Goal: Task Accomplishment & Management: Manage account settings

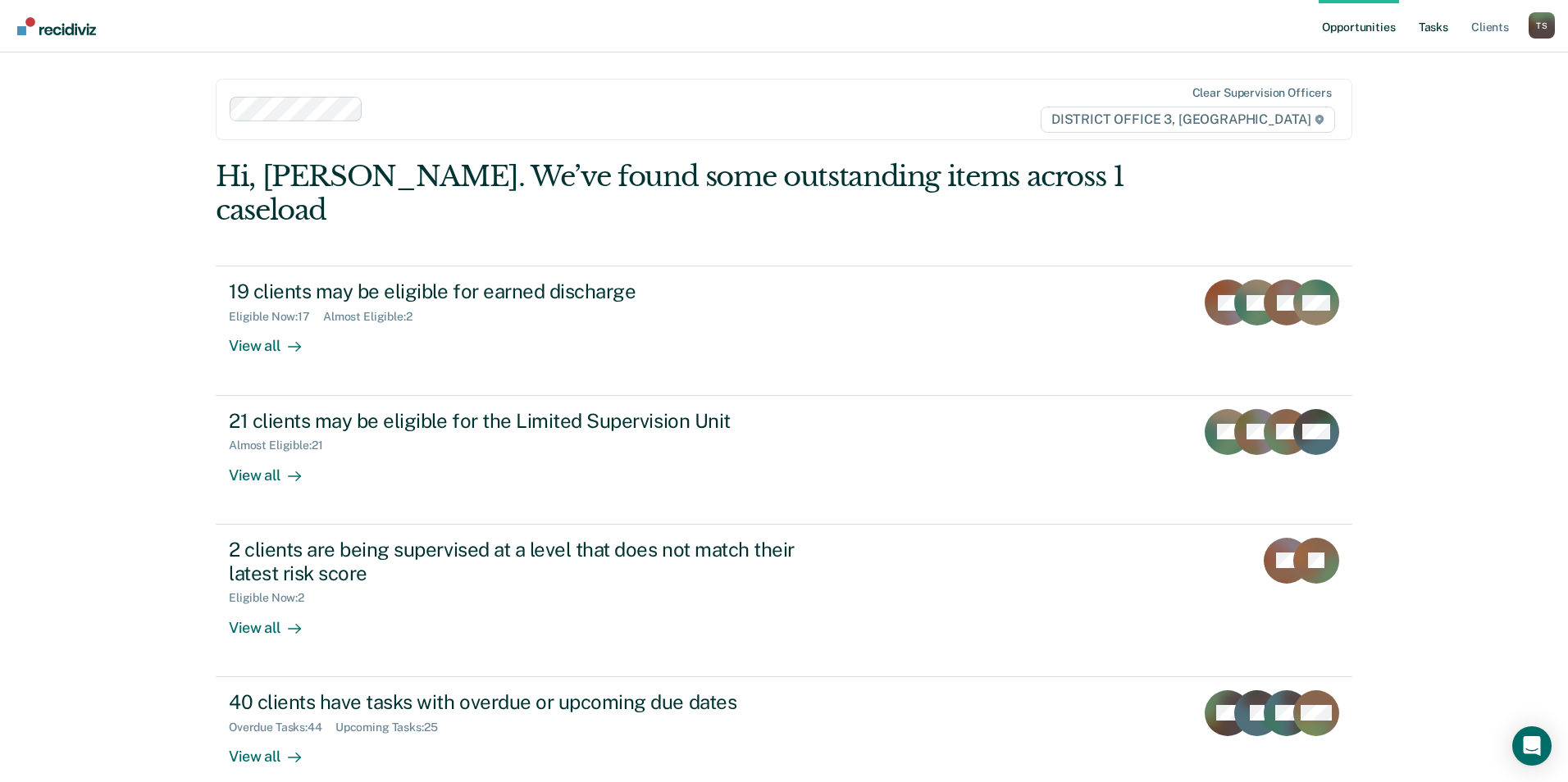
click at [1438, 30] on link "Tasks" at bounding box center [1432, 26] width 36 height 52
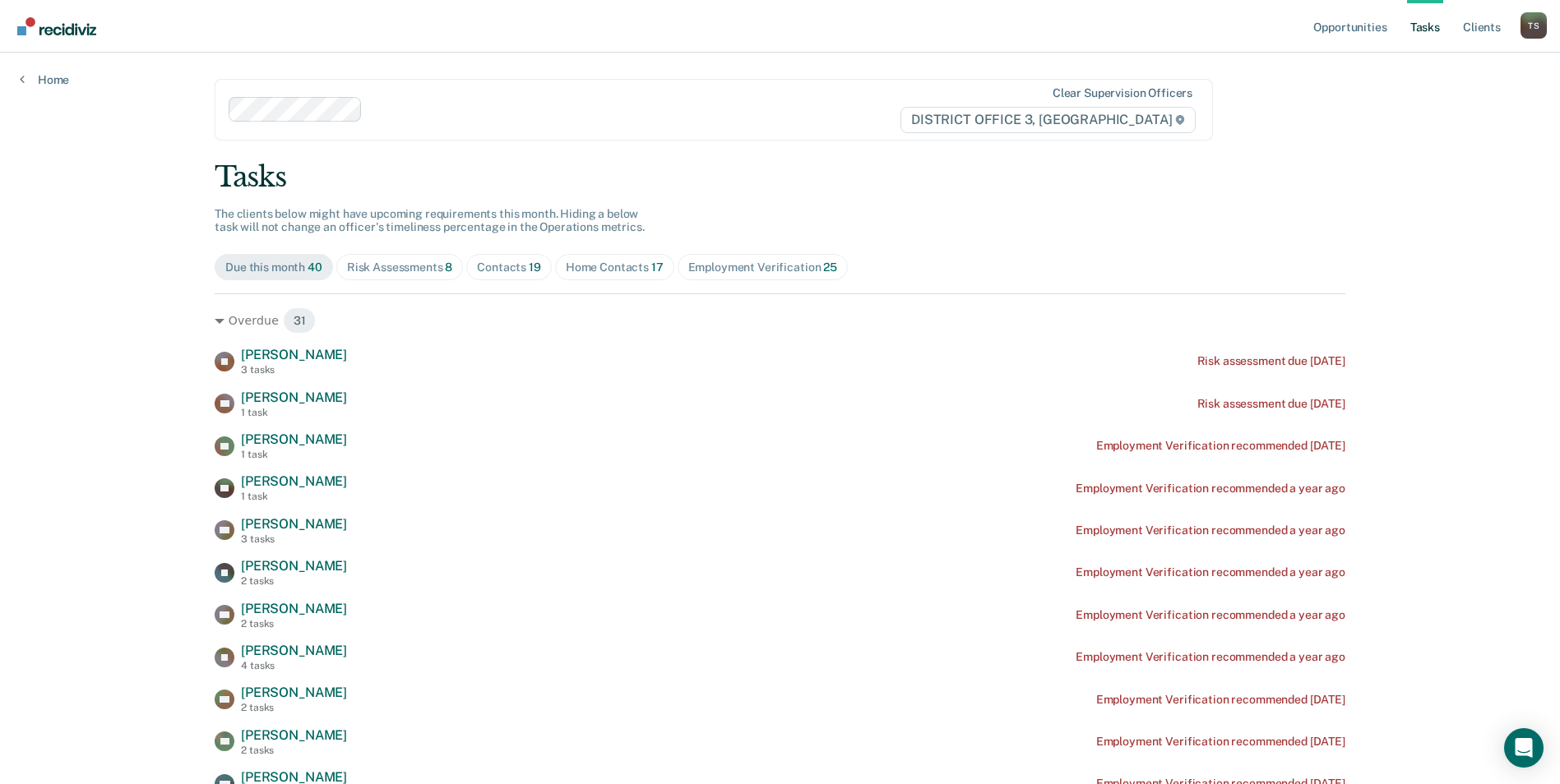
click at [516, 271] on div "Contacts 19" at bounding box center [510, 267] width 65 height 14
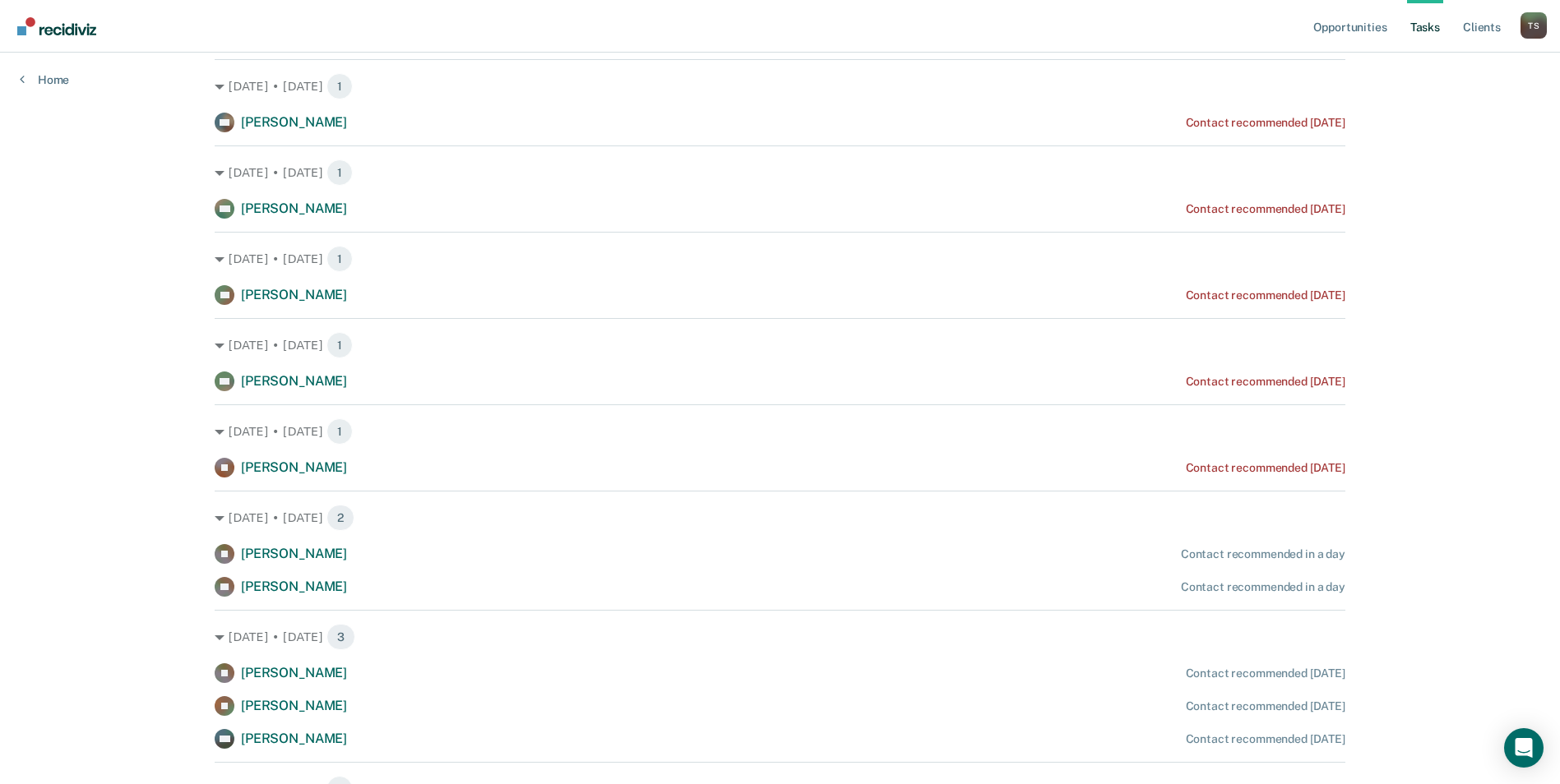
scroll to position [411, 0]
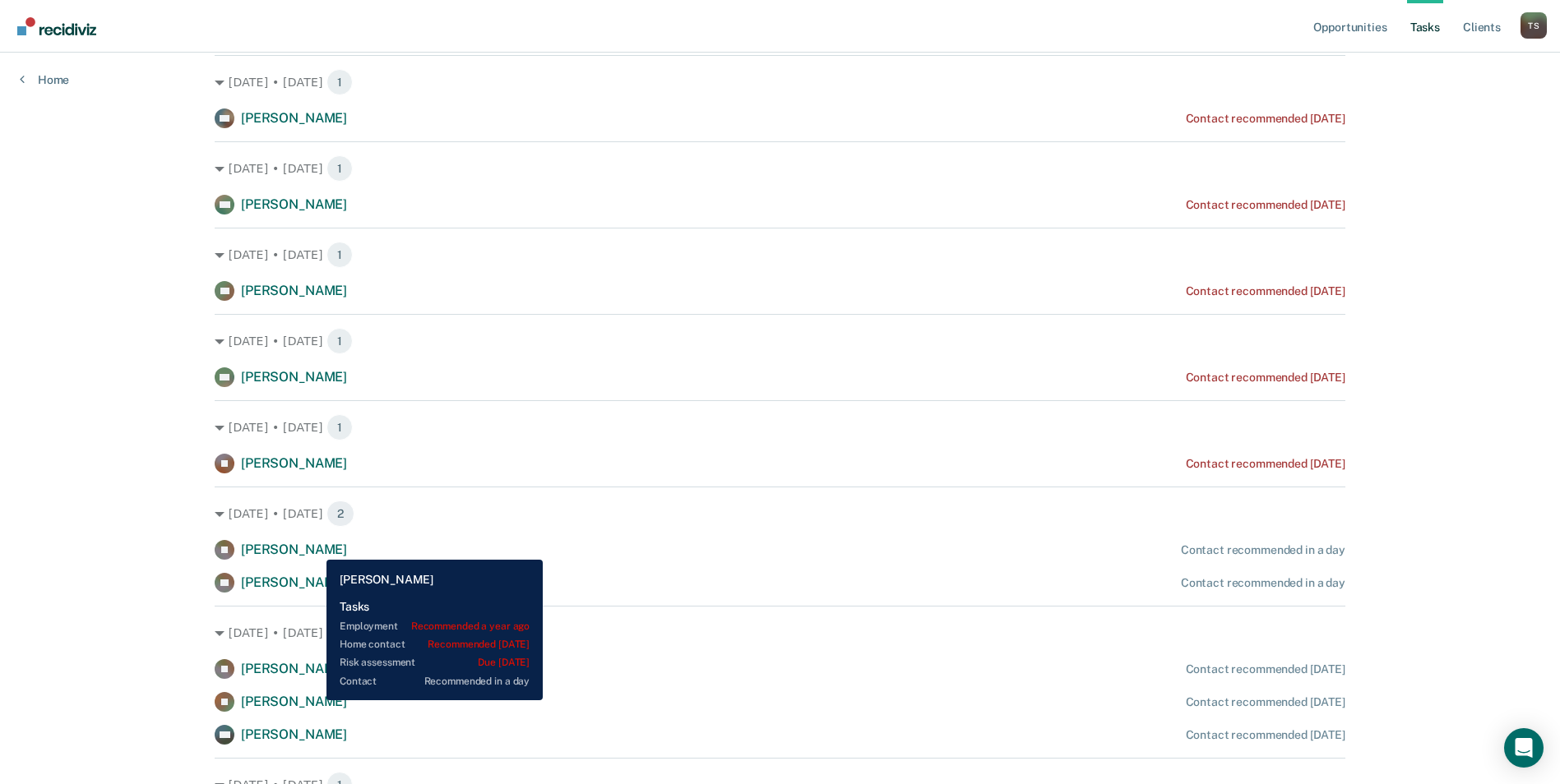
click at [313, 547] on span "[PERSON_NAME]" at bounding box center [294, 549] width 106 height 16
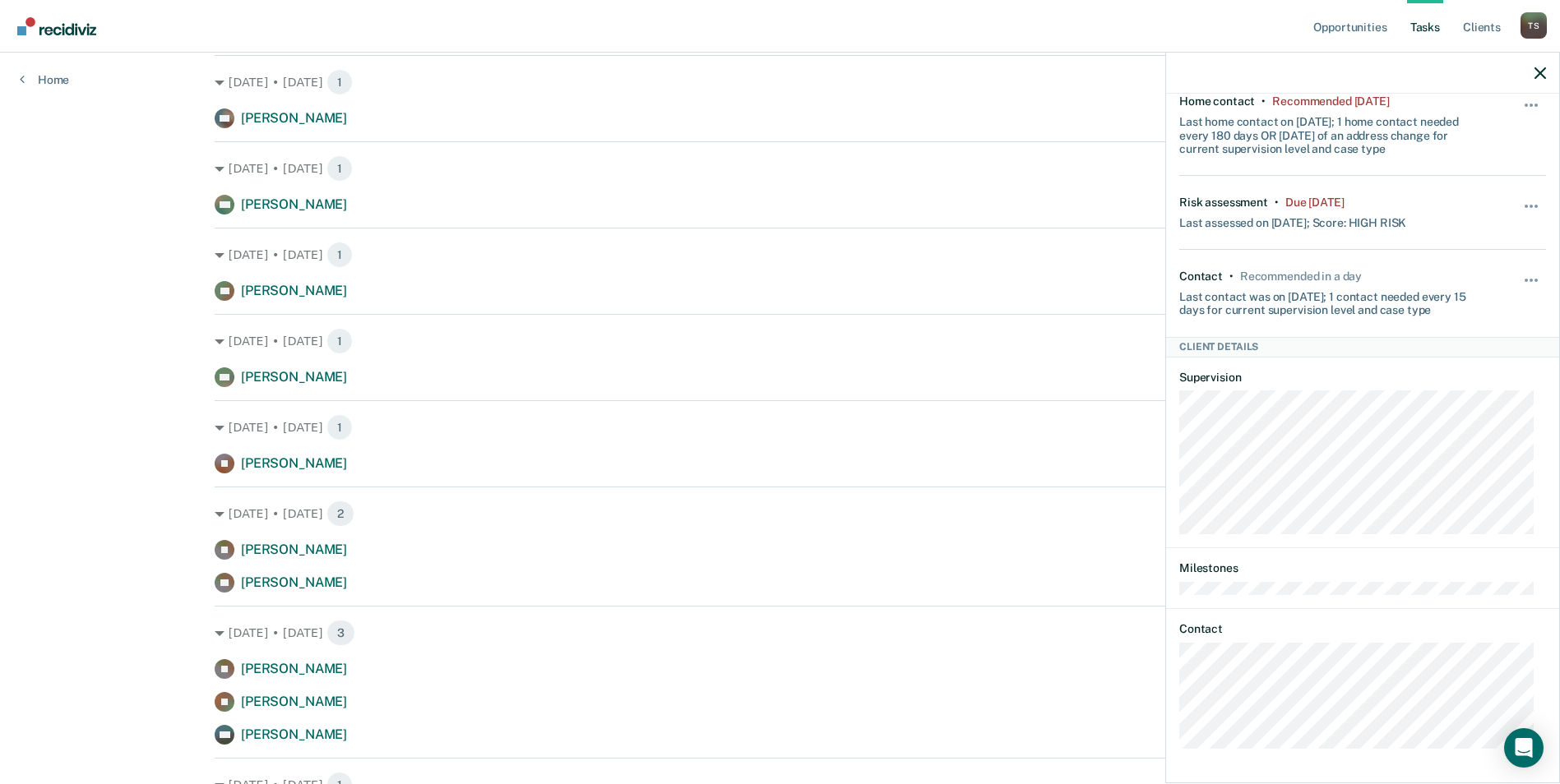
scroll to position [0, 0]
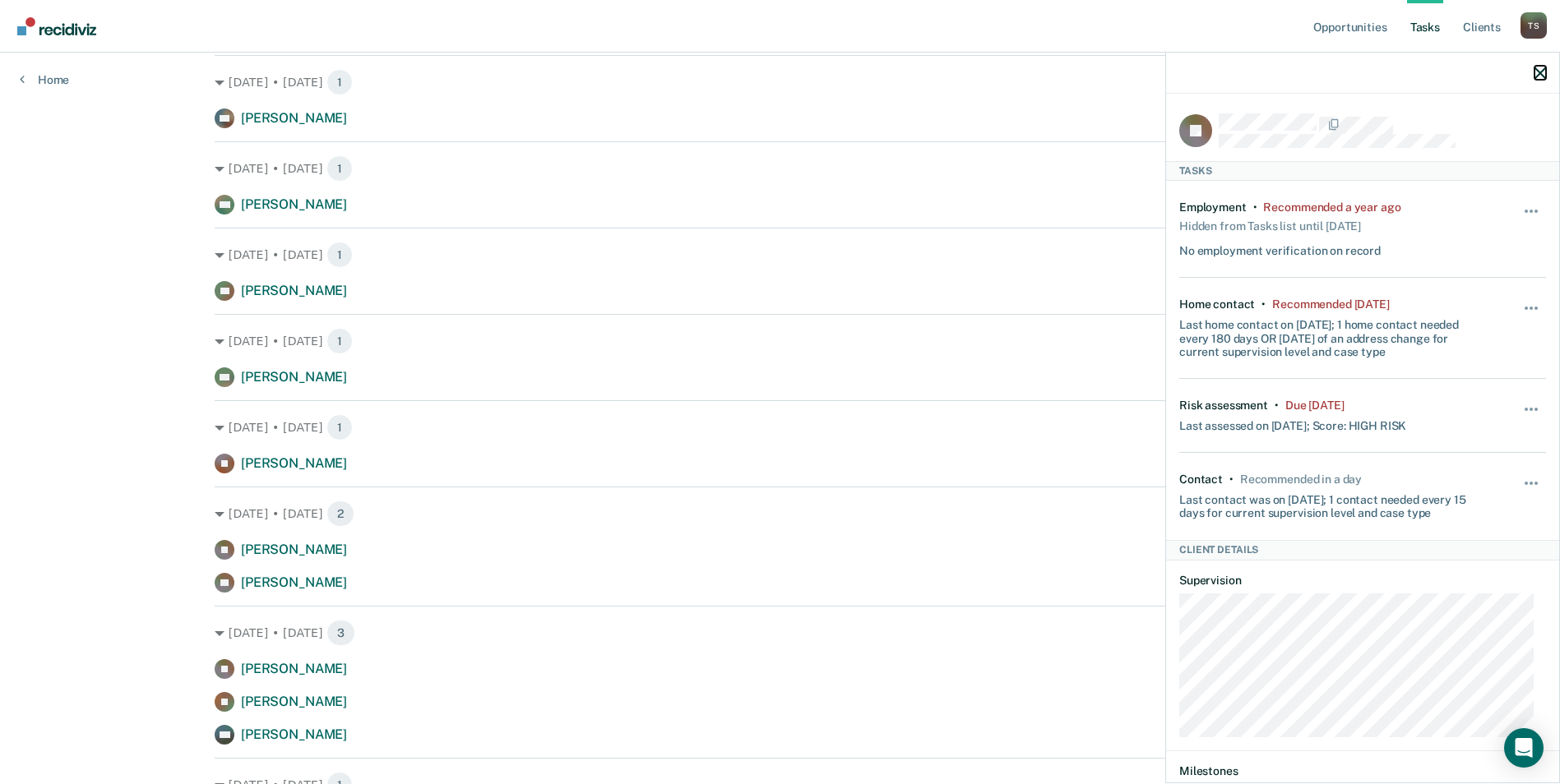
click at [1539, 70] on icon "button" at bounding box center [1540, 73] width 11 height 11
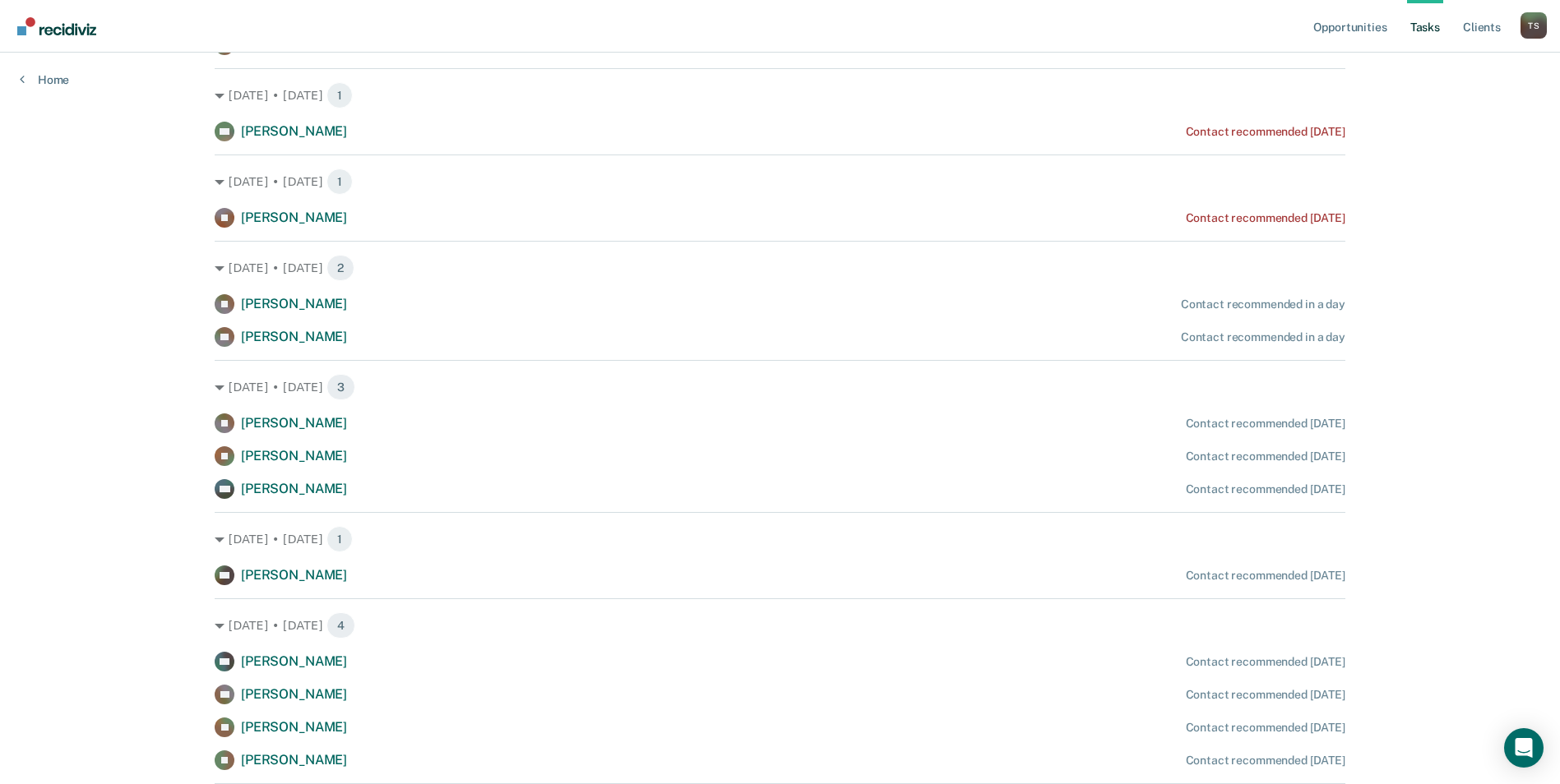
scroll to position [658, 0]
